Goal: Navigation & Orientation: Find specific page/section

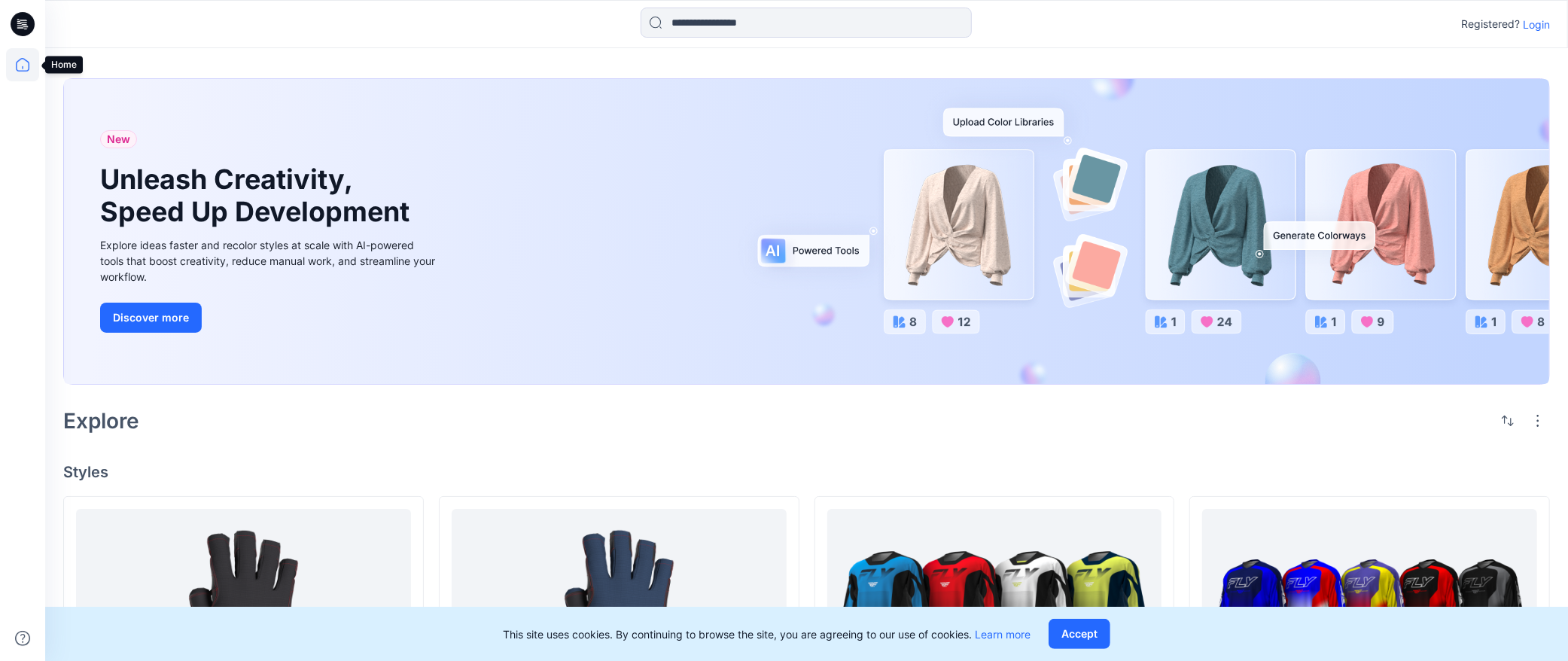
click at [9, 61] on icon at bounding box center [23, 65] width 33 height 33
click at [26, 65] on icon at bounding box center [23, 65] width 33 height 33
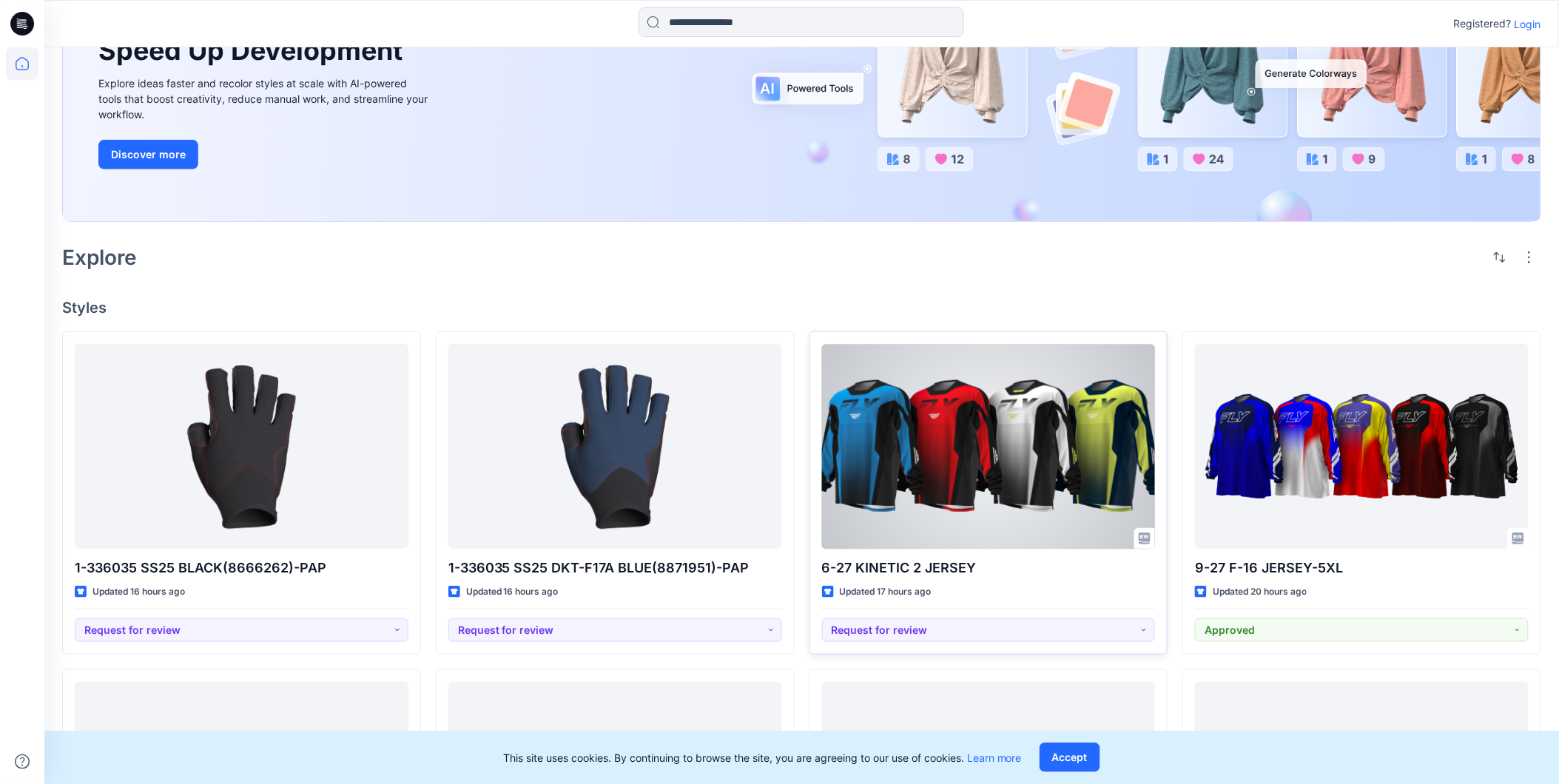
scroll to position [164, 0]
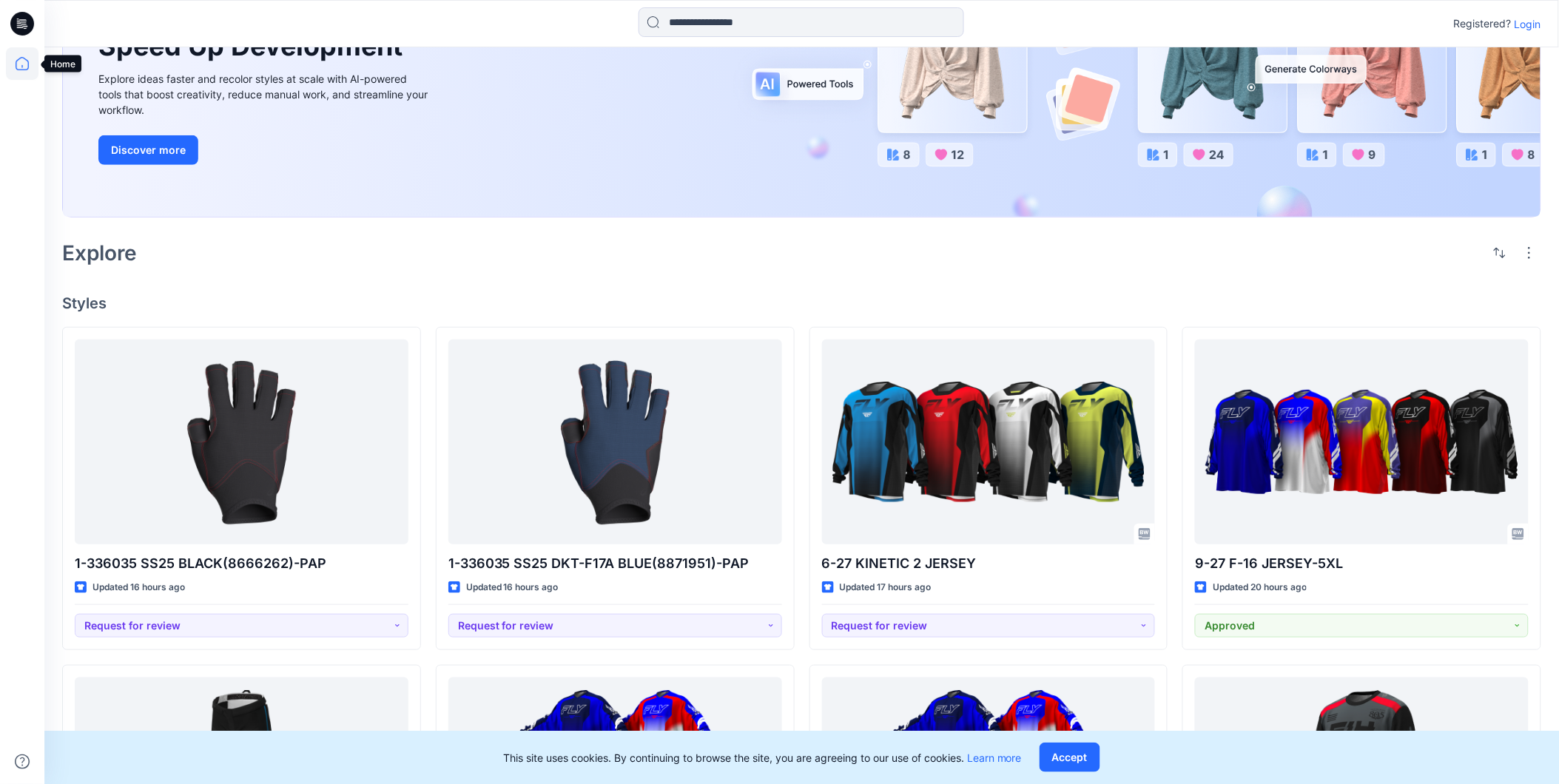
click at [15, 69] on icon at bounding box center [22, 63] width 33 height 33
click at [16, 66] on icon at bounding box center [22, 63] width 13 height 13
click at [10, 139] on div at bounding box center [22, 415] width 33 height 737
click at [20, 45] on icon at bounding box center [22, 23] width 24 height 47
click at [18, 68] on icon at bounding box center [22, 63] width 33 height 33
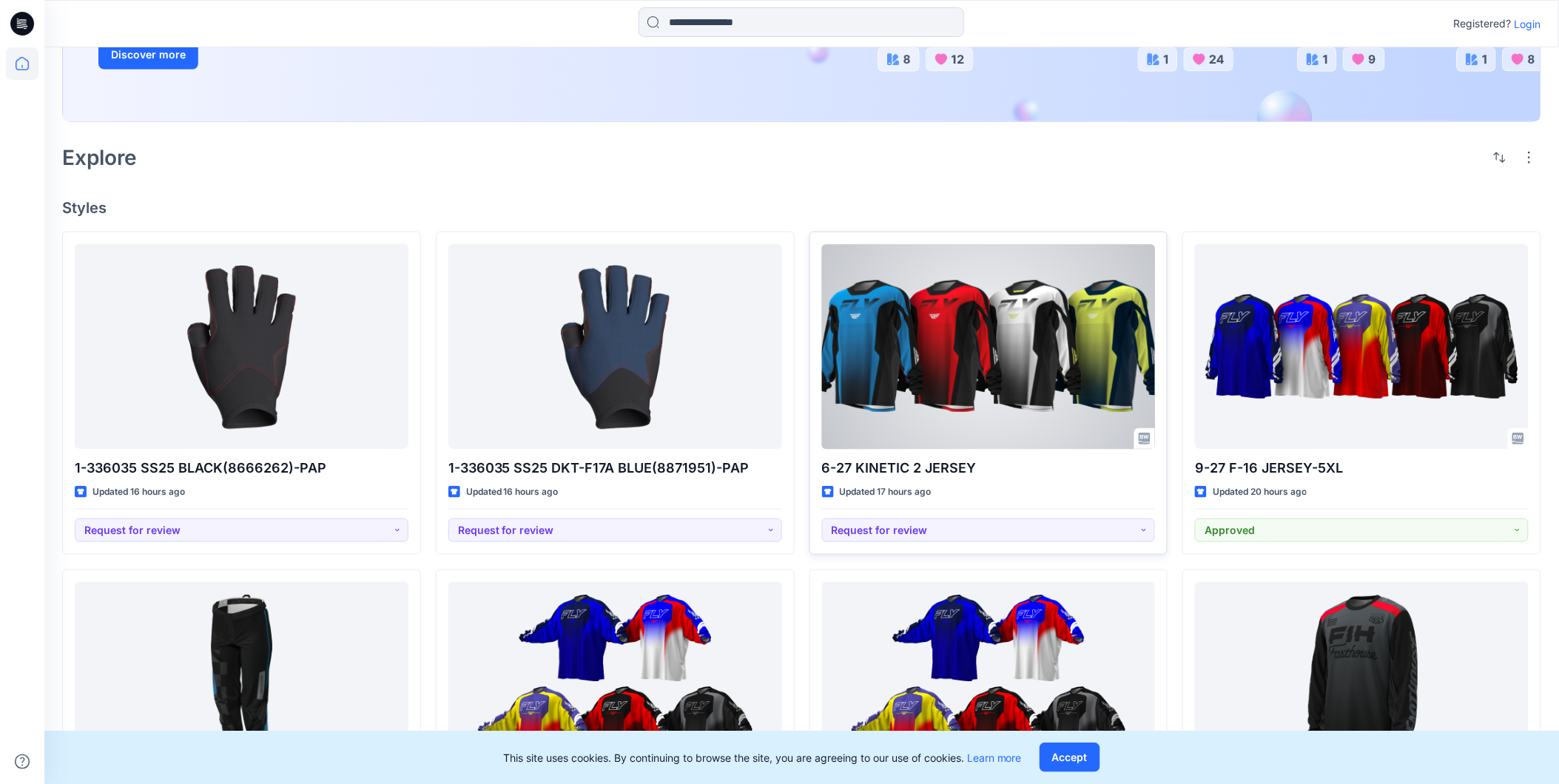
scroll to position [246, 0]
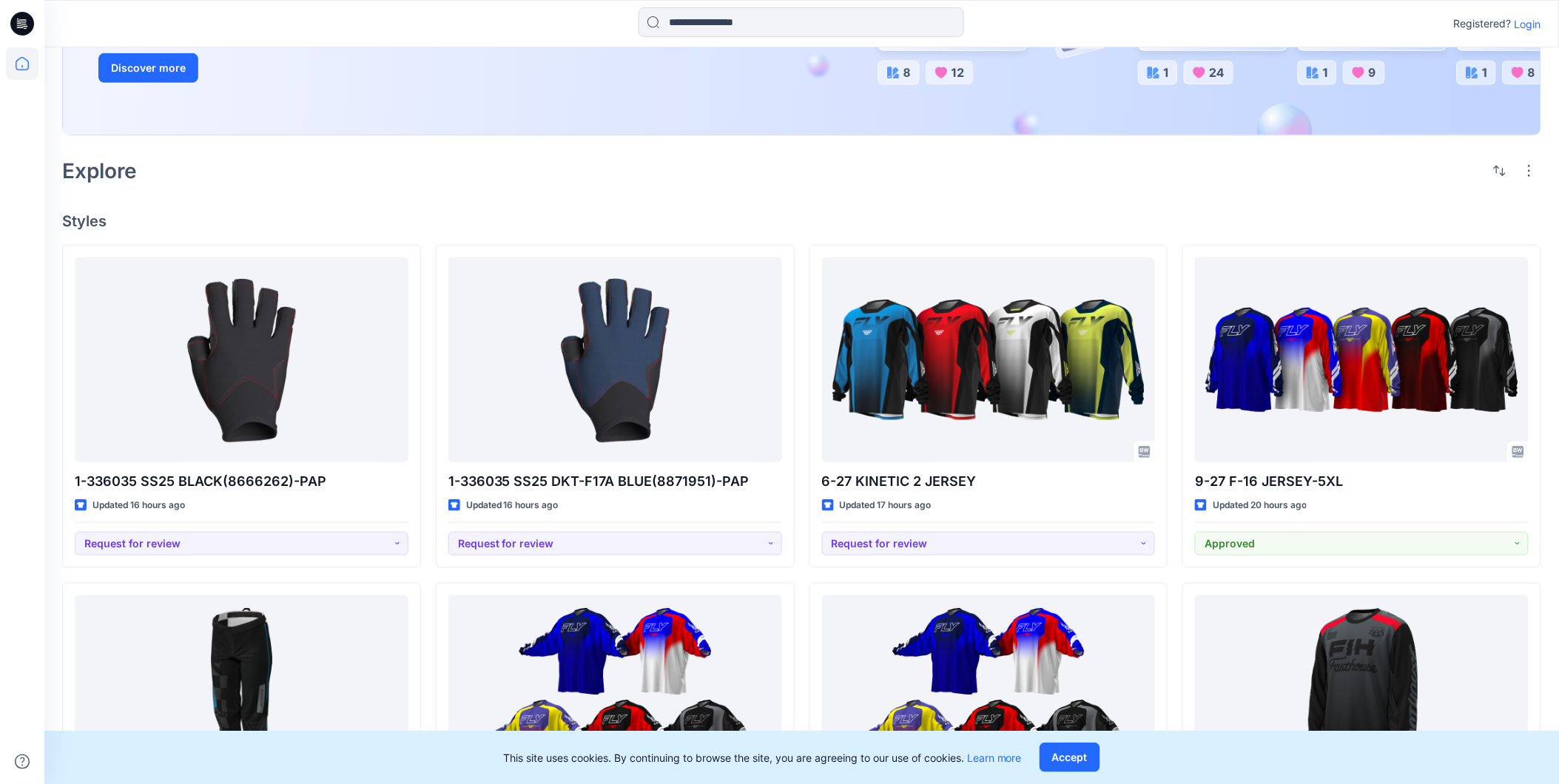
click at [271, 180] on div "Explore" at bounding box center [802, 171] width 1479 height 36
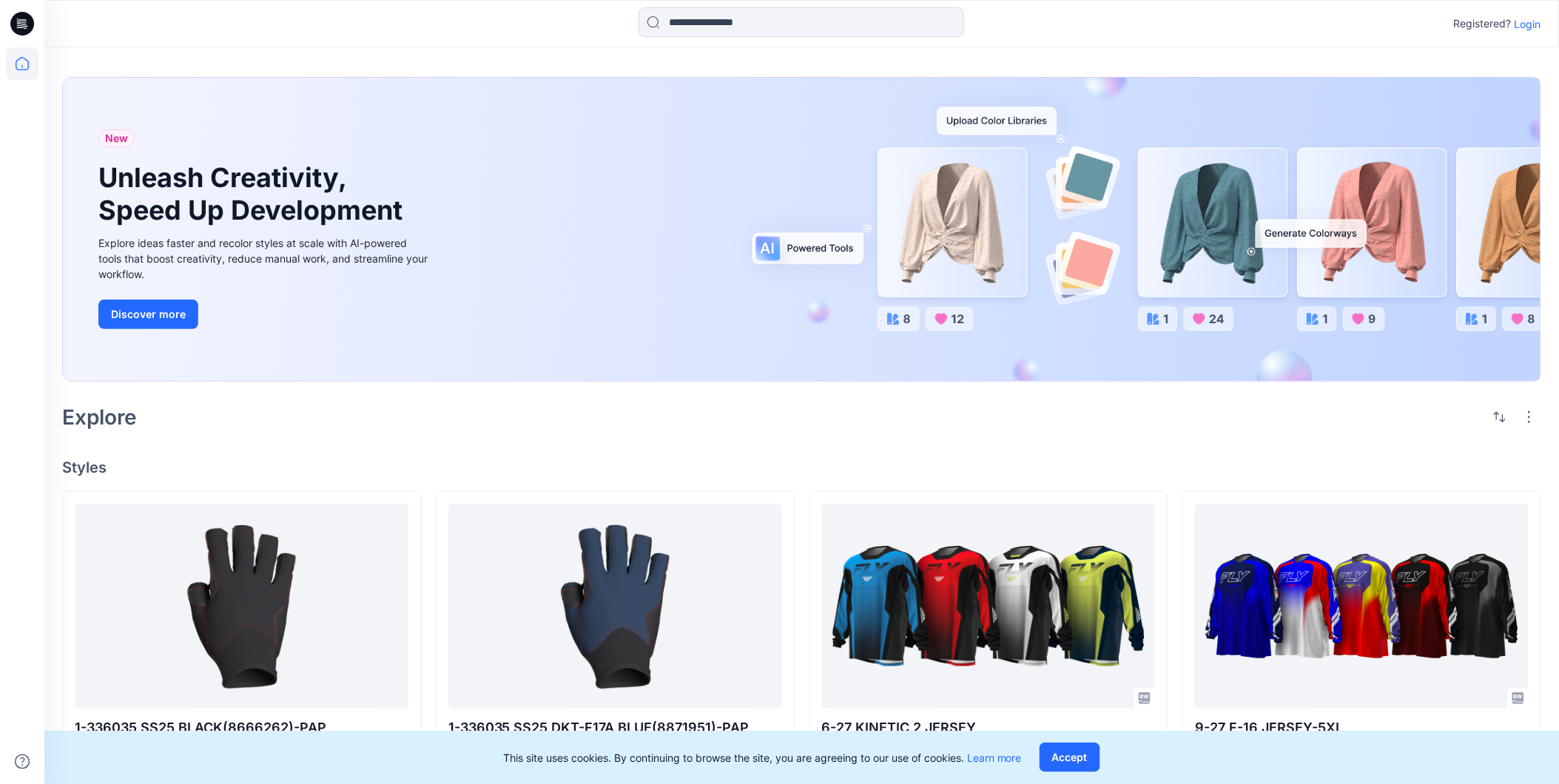
scroll to position [0, 0]
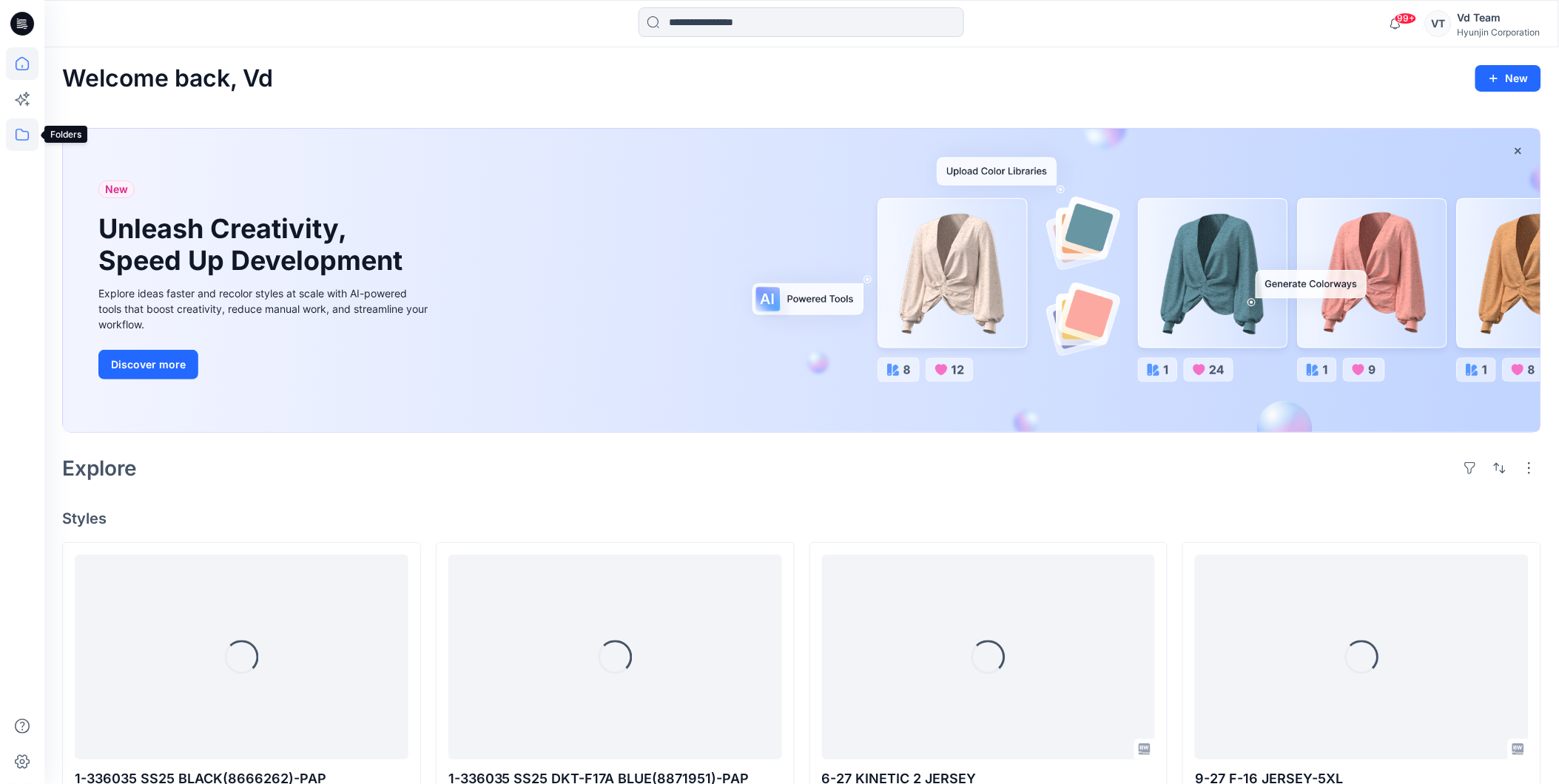
click at [16, 144] on icon at bounding box center [22, 135] width 33 height 33
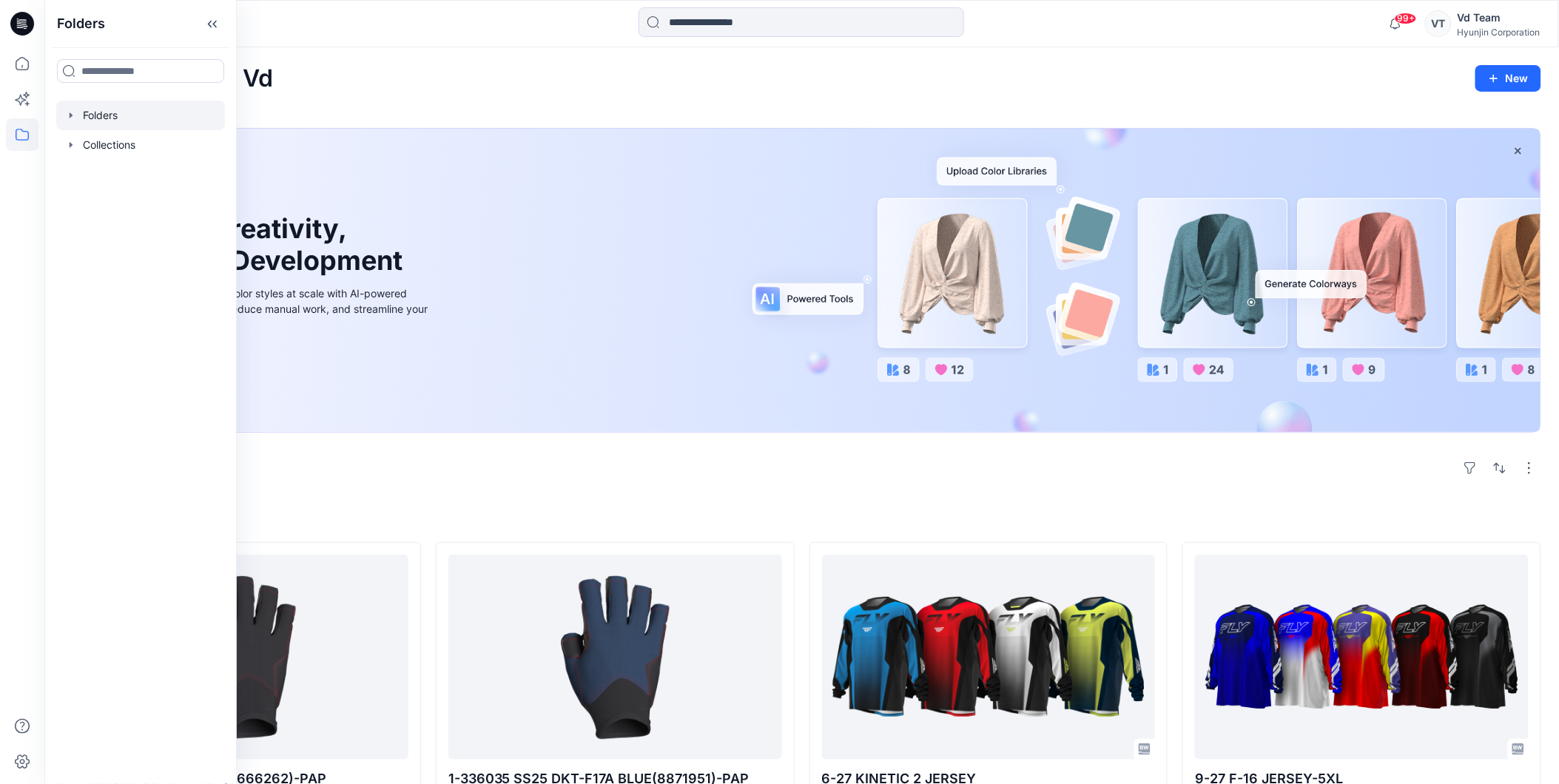
click at [77, 113] on div at bounding box center [140, 116] width 169 height 30
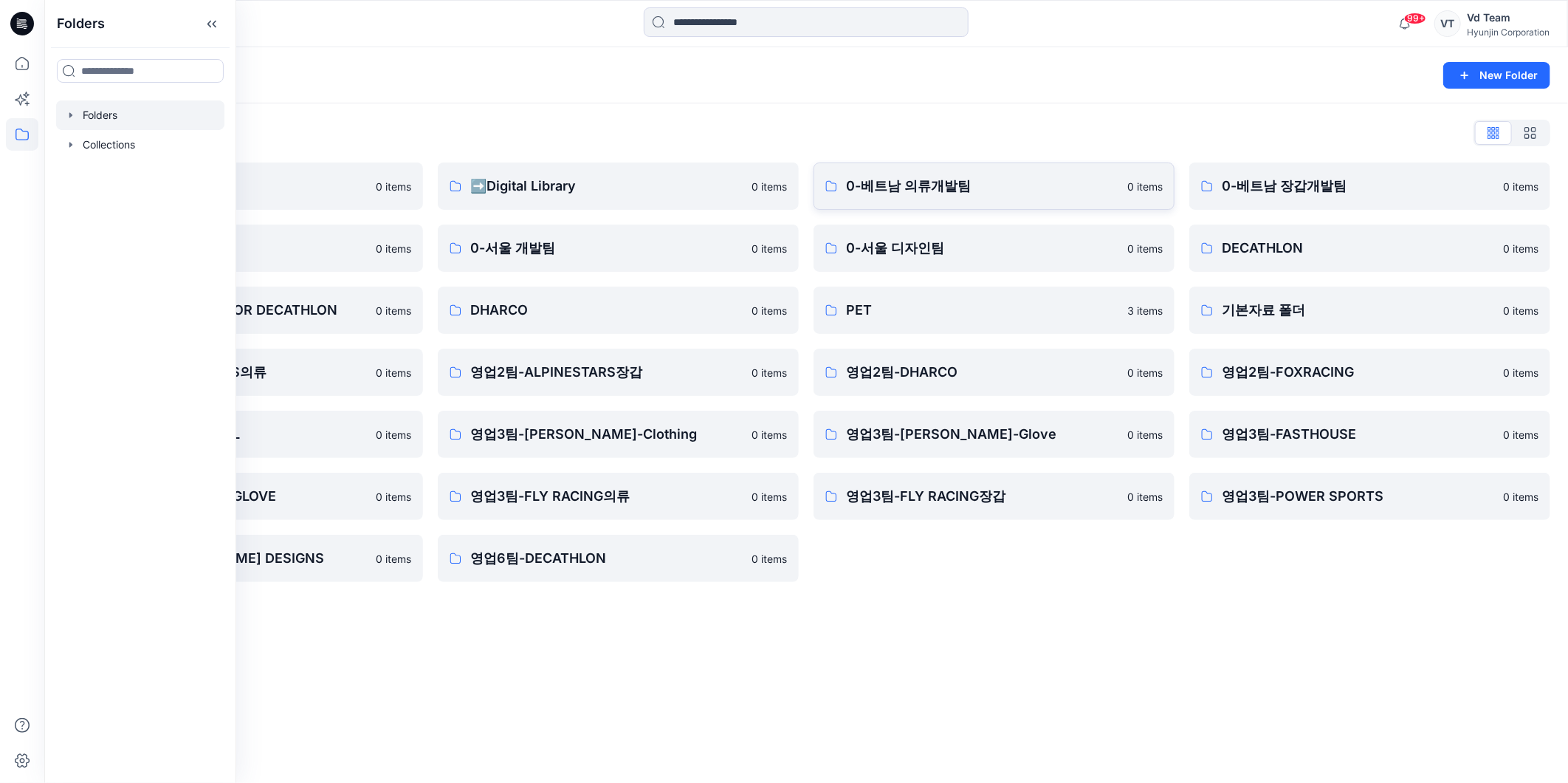
click at [899, 176] on p "0-베트남 의류개발팀" at bounding box center [982, 186] width 273 height 21
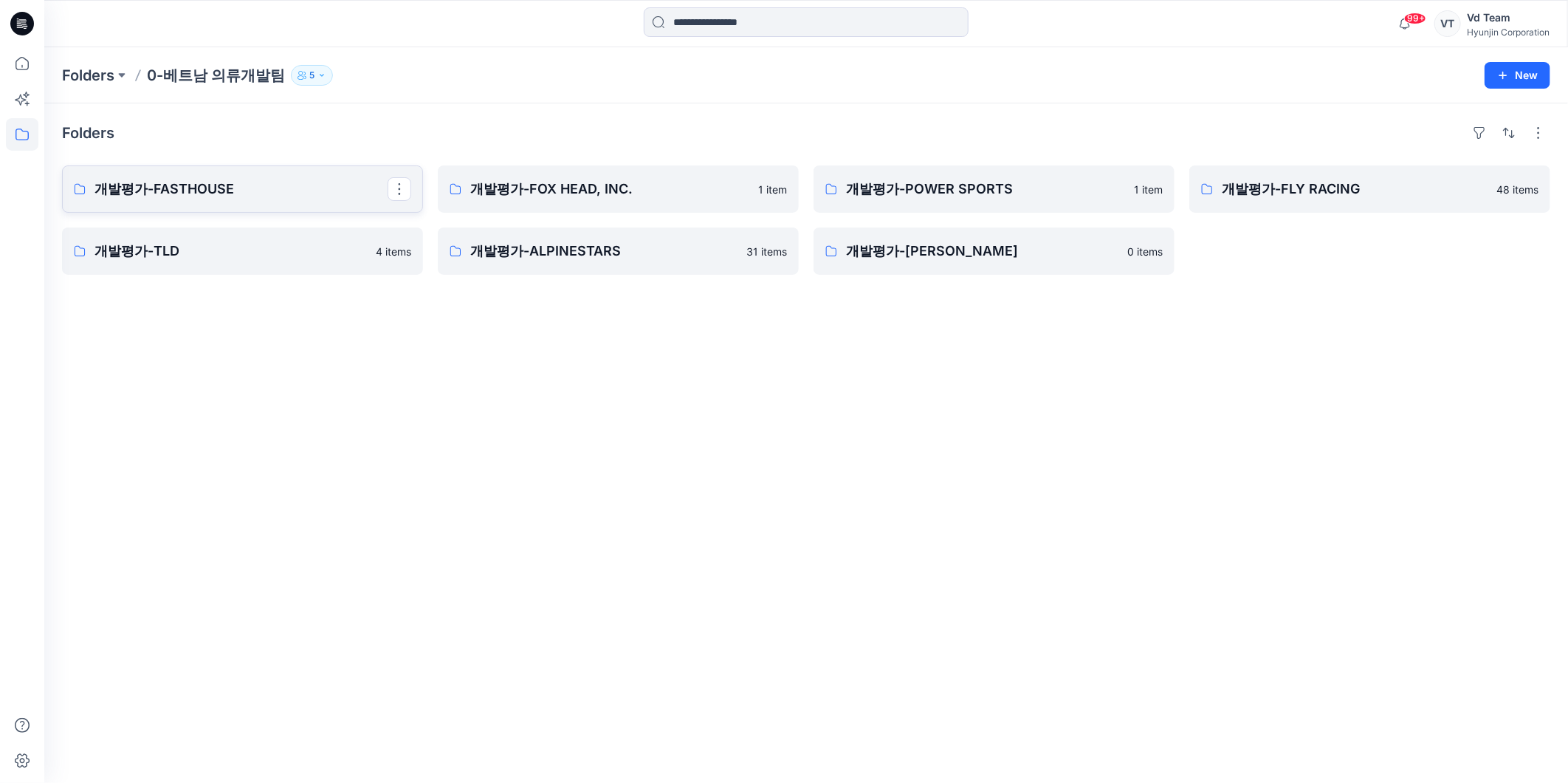
click at [307, 196] on p "개발평가-FASTHOUSE" at bounding box center [241, 189] width 293 height 21
click at [1322, 183] on p "개발평가-FLY RACING" at bounding box center [1368, 189] width 293 height 21
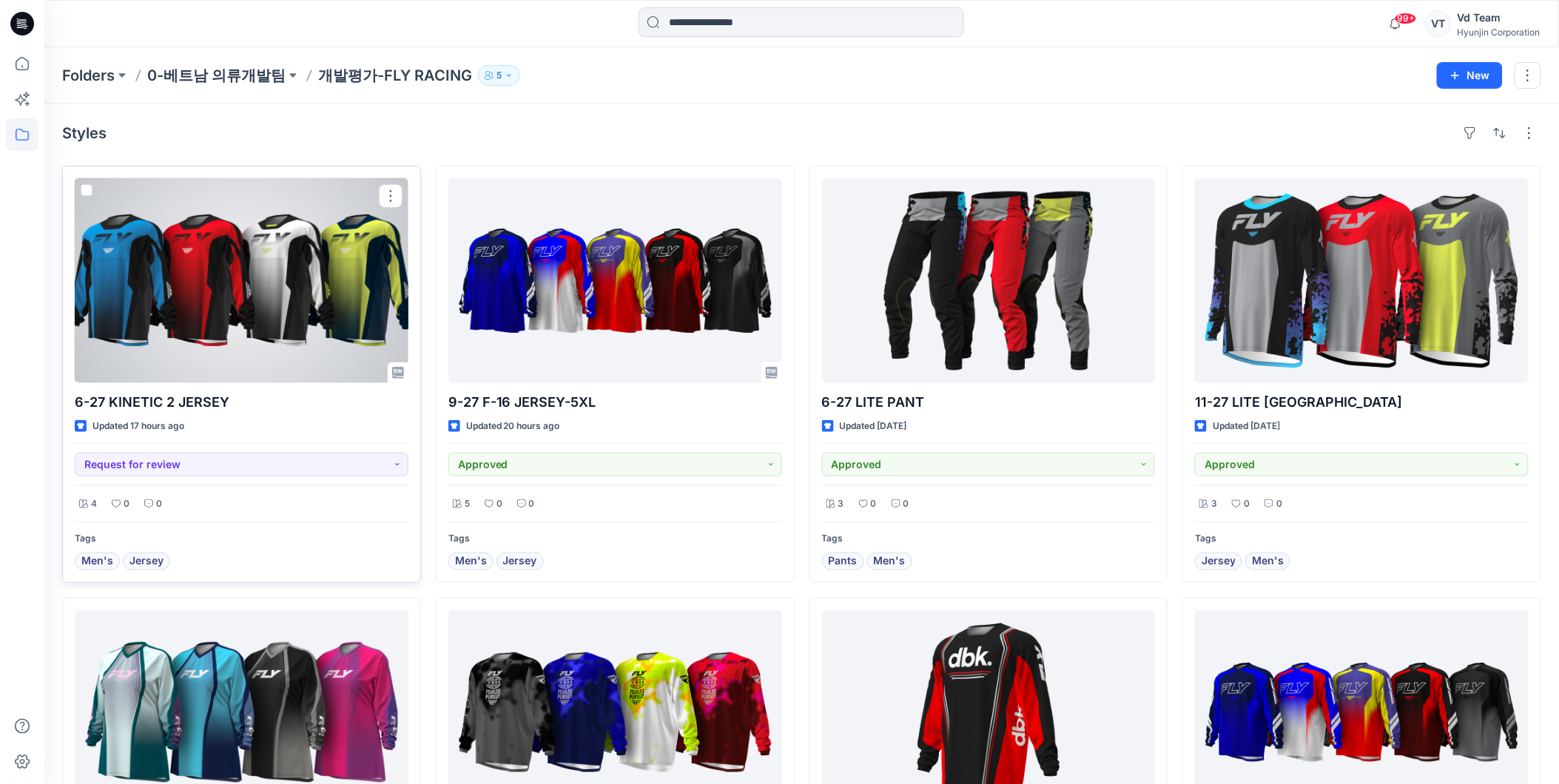
click at [131, 240] on div at bounding box center [241, 280] width 334 height 205
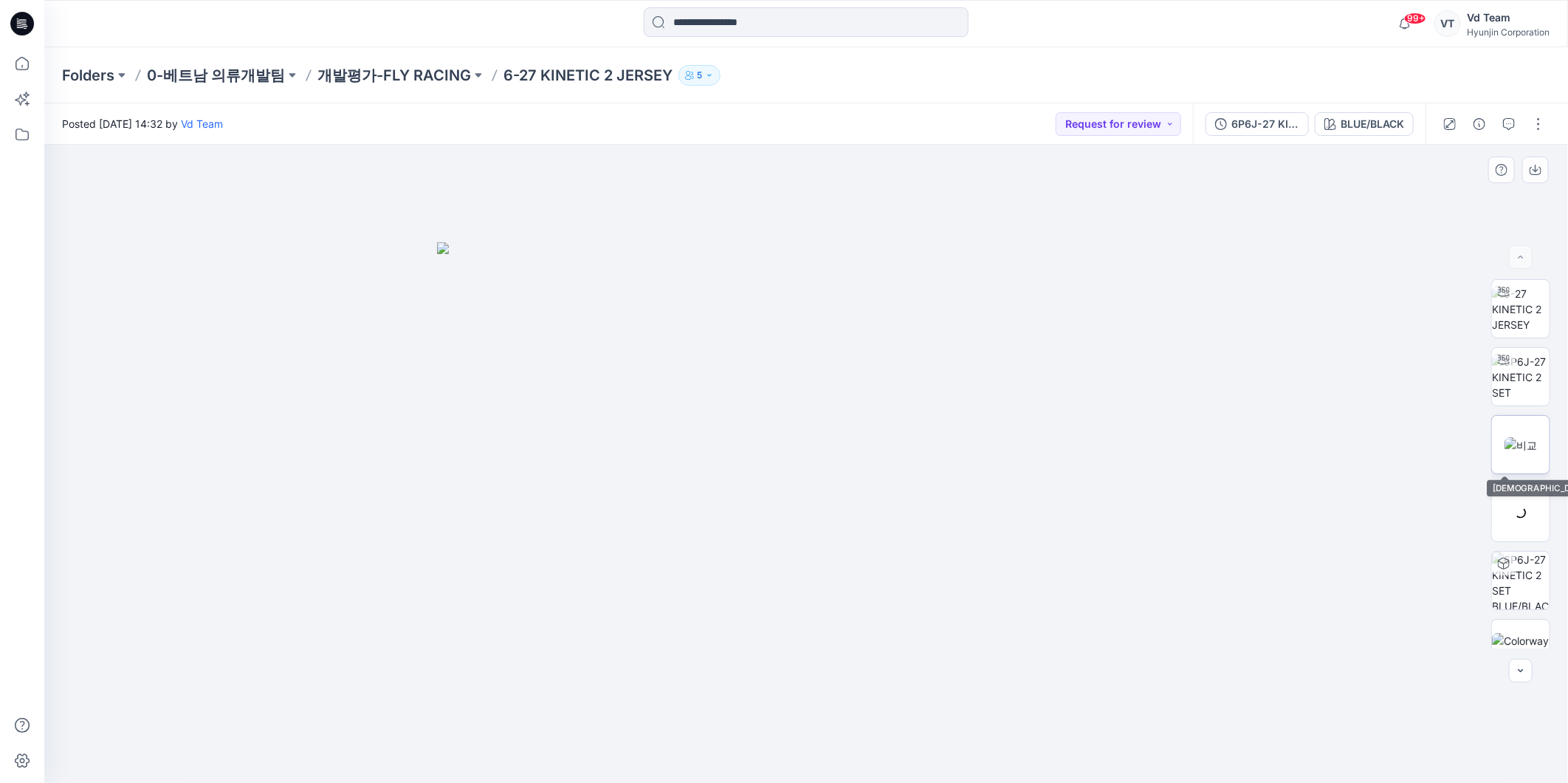
click at [1532, 440] on img at bounding box center [1521, 445] width 33 height 16
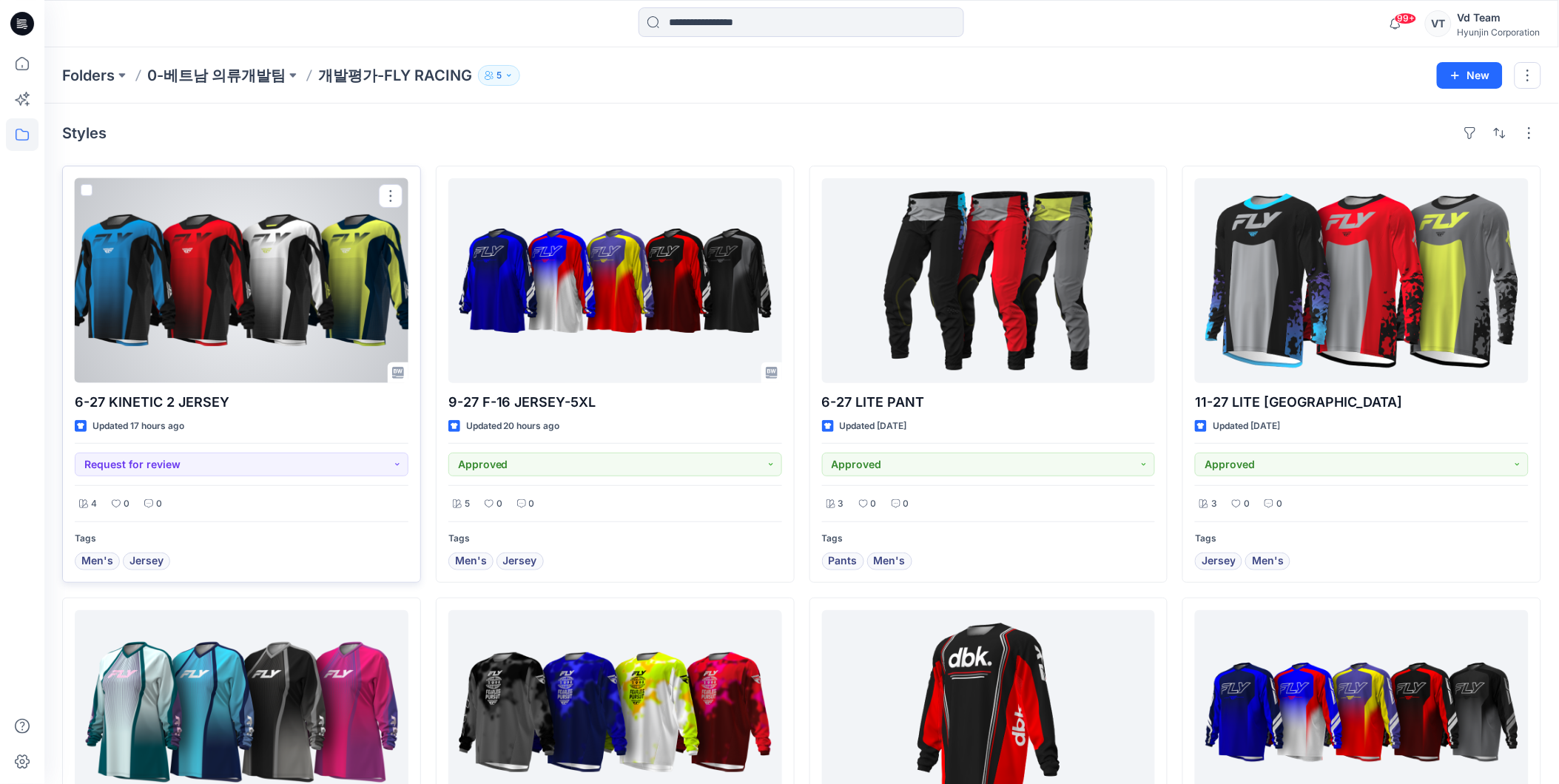
click at [256, 344] on div at bounding box center [241, 280] width 334 height 205
